Goal: Information Seeking & Learning: Learn about a topic

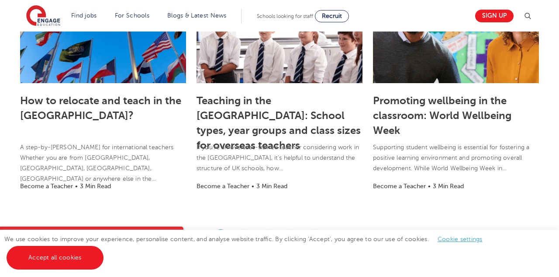
scroll to position [682, 0]
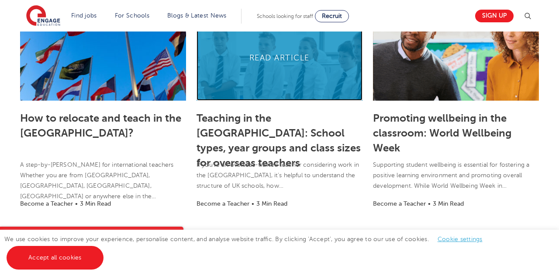
click at [270, 74] on link at bounding box center [280, 56] width 166 height 87
